Goal: Task Accomplishment & Management: Manage account settings

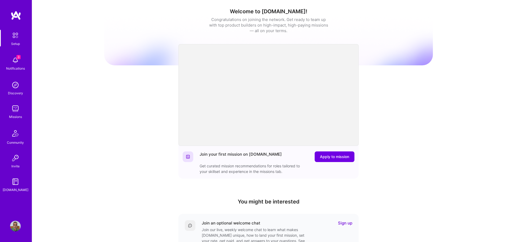
drag, startPoint x: 371, startPoint y: 94, endPoint x: 367, endPoint y: 97, distance: 4.8
click at [371, 94] on div "Welcome to [DOMAIN_NAME]! Congratulations on joining the network. Get ready to …" at bounding box center [268, 174] width 329 height 341
click at [406, 132] on div "Welcome to [DOMAIN_NAME]! Congratulations on joining the network. Get ready to …" at bounding box center [268, 174] width 329 height 341
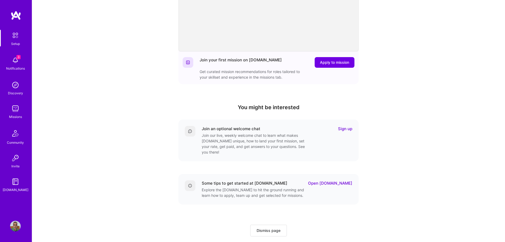
scroll to position [102, 0]
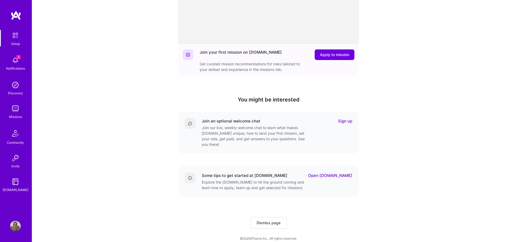
click at [347, 121] on link "Sign up" at bounding box center [345, 121] width 14 height 6
drag, startPoint x: 266, startPoint y: 217, endPoint x: 340, endPoint y: 179, distance: 83.3
click at [356, 201] on div "Join your first mission on [DOMAIN_NAME] Apply to mission Get curated mission r…" at bounding box center [269, 134] width 180 height 188
click at [340, 172] on link "Open [DOMAIN_NAME]" at bounding box center [330, 175] width 44 height 6
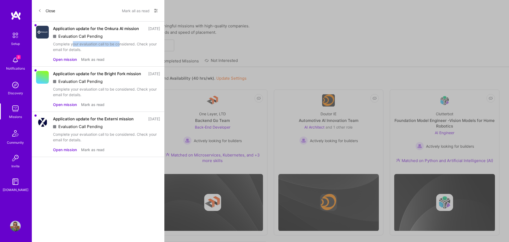
drag, startPoint x: 73, startPoint y: 50, endPoint x: 128, endPoint y: 52, distance: 55.5
click at [123, 51] on div "Complete your evaluation call to be considered. Check your email for details." at bounding box center [106, 46] width 107 height 11
click at [126, 52] on div "Complete your evaluation call to be considered. Check your email for details." at bounding box center [106, 46] width 107 height 11
drag, startPoint x: 98, startPoint y: 51, endPoint x: 134, endPoint y: 51, distance: 36.3
click at [134, 51] on div "Complete your evaluation call to be considered. Check your email for details." at bounding box center [106, 46] width 107 height 11
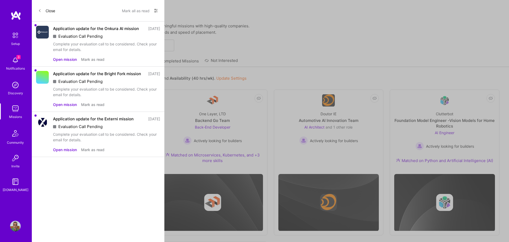
click at [135, 52] on div "Complete your evaluation call to be considered. Check your email for details." at bounding box center [106, 46] width 107 height 11
drag, startPoint x: 92, startPoint y: 66, endPoint x: 123, endPoint y: 55, distance: 32.6
click at [129, 57] on div "Application update for the Onkura AI mission 4 days ago Evaluation Call Pending…" at bounding box center [106, 44] width 107 height 36
click at [94, 50] on div "Complete your evaluation call to be considered. Check your email for details." at bounding box center [106, 46] width 107 height 11
click at [81, 39] on div "Evaluation Call Pending" at bounding box center [106, 36] width 107 height 6
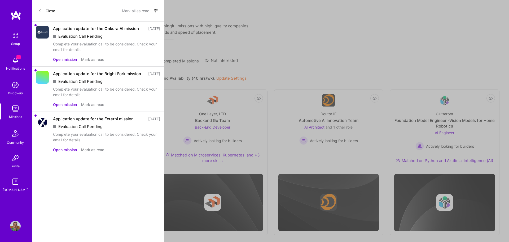
click at [155, 14] on button at bounding box center [156, 11] width 4 height 7
click at [120, 23] on span "Show all notifications" at bounding box center [118, 21] width 37 height 5
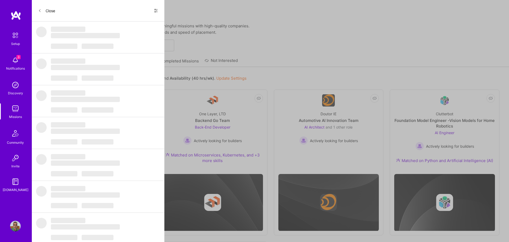
click at [154, 11] on icon at bounding box center [156, 10] width 4 height 4
click at [133, 31] on span "Show unread notifications only" at bounding box center [127, 32] width 54 height 5
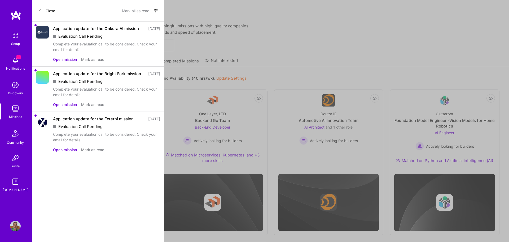
click at [137, 10] on button "Mark all as read" at bounding box center [136, 10] width 28 height 8
